Goal: Task Accomplishment & Management: Manage account settings

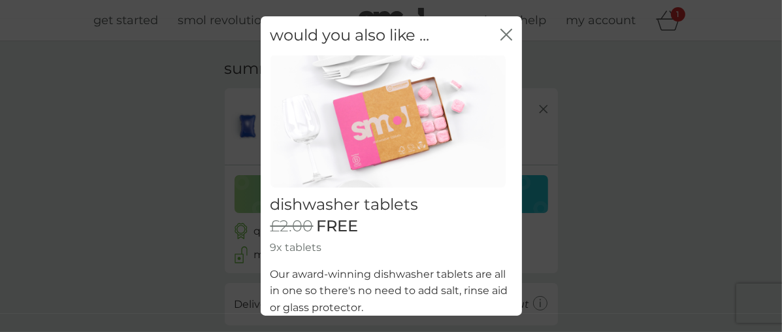
click at [501, 34] on icon "close" at bounding box center [507, 35] width 12 height 12
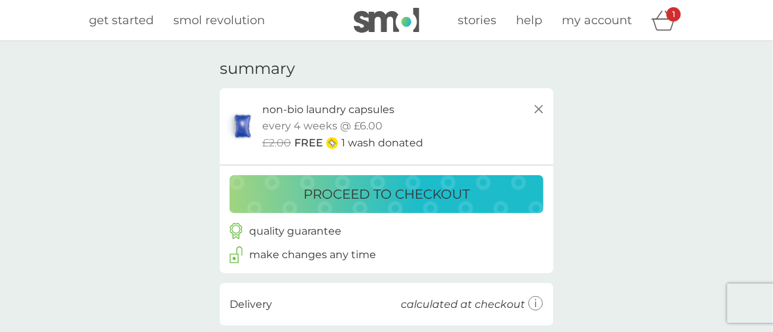
click at [541, 108] on icon at bounding box center [539, 109] width 16 height 16
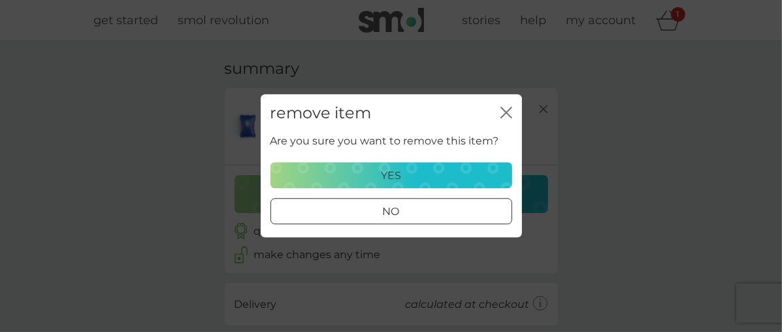
click at [438, 175] on div "yes" at bounding box center [391, 175] width 225 height 17
